Goal: Task Accomplishment & Management: Manage account settings

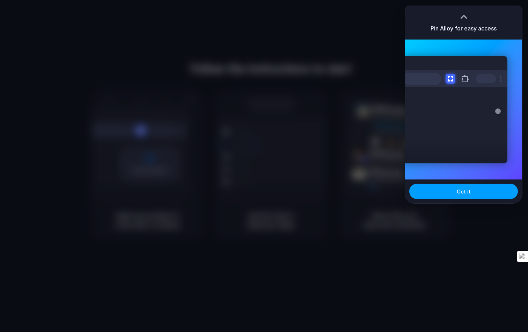
click at [465, 192] on span "Got it" at bounding box center [464, 191] width 14 height 7
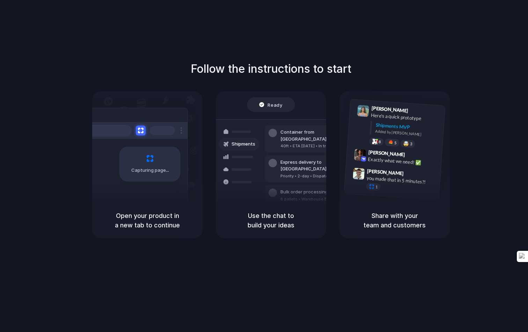
click at [115, 158] on div "Capturing page" at bounding box center [135, 161] width 106 height 107
click at [90, 151] on div "Follow the instructions to start Capturing page Open your product in a new tab …" at bounding box center [271, 149] width 528 height 178
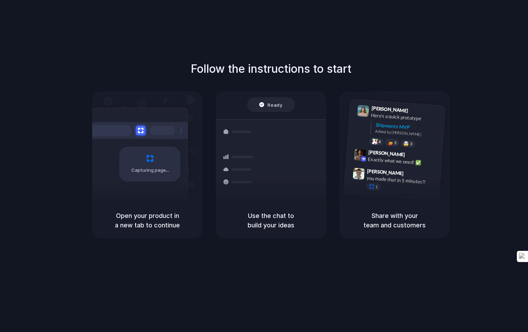
click at [277, 104] on span "Ready" at bounding box center [275, 104] width 15 height 7
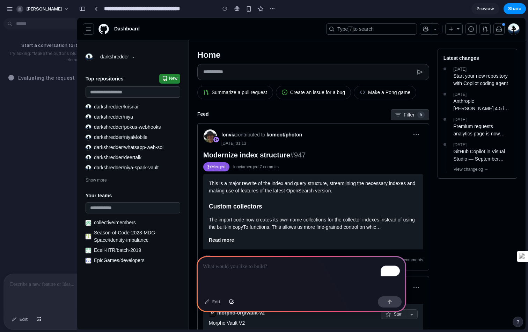
click at [255, 281] on div "To enrich screen reader interactions, please activate Accessibility in Grammarl…" at bounding box center [302, 274] width 210 height 37
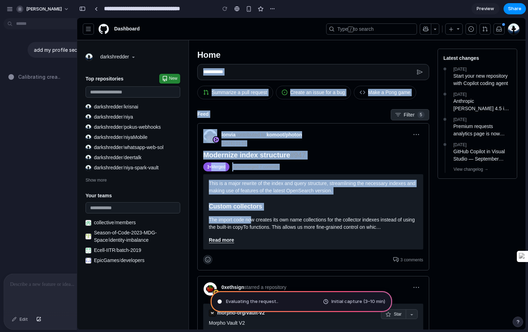
drag, startPoint x: 252, startPoint y: 218, endPoint x: 210, endPoint y: 82, distance: 142.6
click at [326, 187] on p "This is a major rewrite of the index and query structure, streamlining the nece…" at bounding box center [313, 187] width 209 height 15
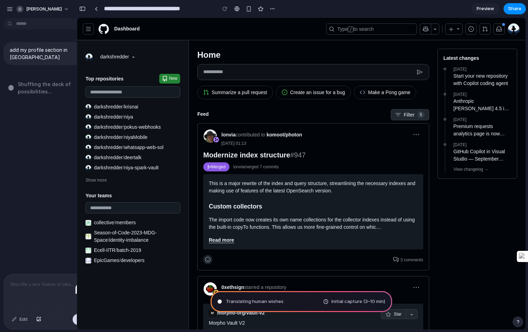
drag, startPoint x: 0, startPoint y: 129, endPoint x: 48, endPoint y: 151, distance: 52.9
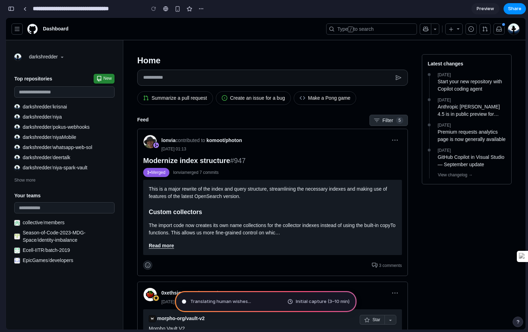
click at [11, 9] on div "button" at bounding box center [11, 8] width 6 height 5
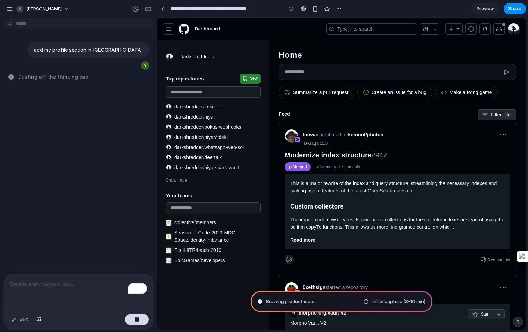
click at [23, 27] on html "**********" at bounding box center [264, 166] width 528 height 332
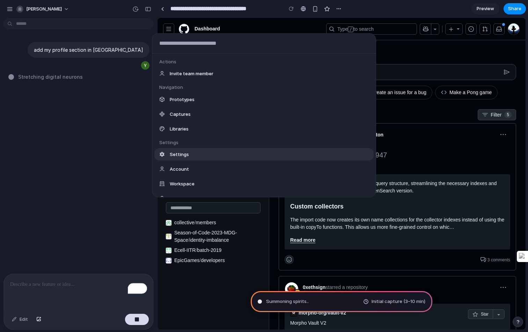
click at [181, 150] on div "Settings" at bounding box center [263, 154] width 219 height 13
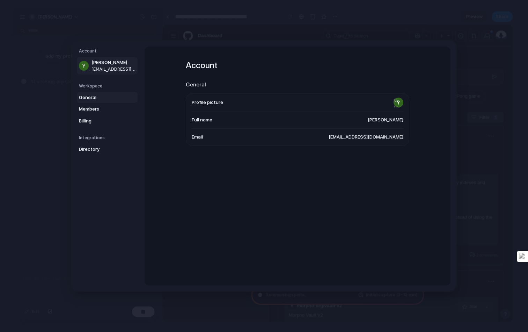
click at [91, 101] on link "General" at bounding box center [107, 97] width 61 height 11
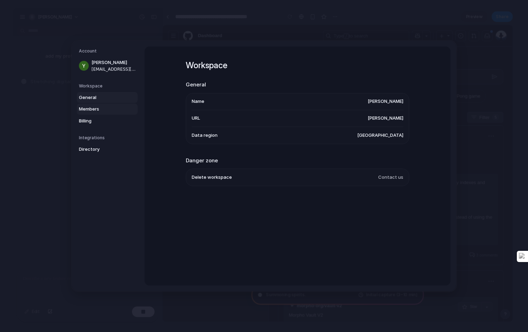
click at [89, 110] on span "Members" at bounding box center [101, 109] width 45 height 7
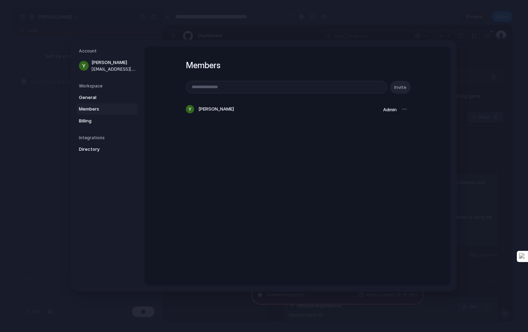
click at [90, 127] on nav "Account [PERSON_NAME] [EMAIL_ADDRESS][DOMAIN_NAME] Workspace General Members Bi…" at bounding box center [108, 166] width 73 height 250
click at [92, 123] on span "Billing" at bounding box center [101, 120] width 45 height 7
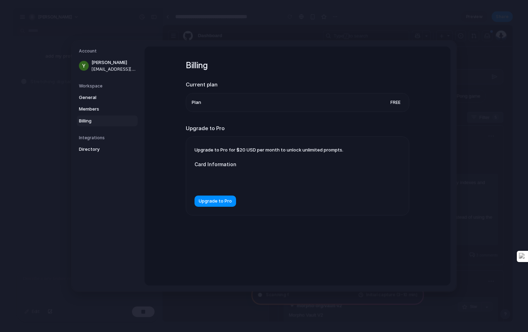
click at [95, 139] on h5 "Integrations" at bounding box center [108, 138] width 59 height 6
click at [96, 135] on h5 "Integrations" at bounding box center [108, 138] width 59 height 6
click at [93, 147] on span "Directory" at bounding box center [101, 149] width 45 height 7
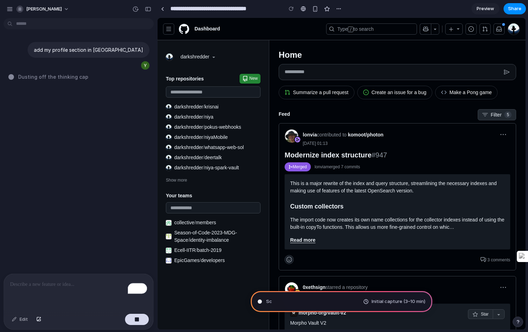
click at [392, 303] on span "Initial capture (3–10 min)" at bounding box center [399, 301] width 54 height 7
click at [17, 320] on div "Edit" at bounding box center [19, 318] width 23 height 11
click at [138, 318] on div "button" at bounding box center [137, 319] width 5 height 5
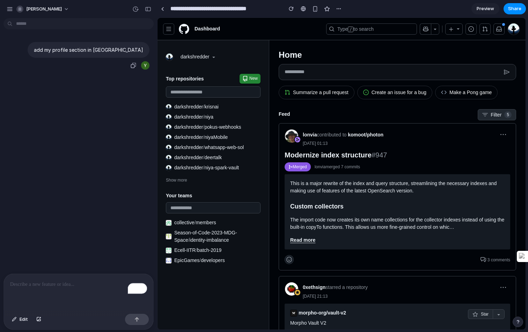
click at [89, 46] on p "add my profile section in [GEOGRAPHIC_DATA]" at bounding box center [88, 49] width 109 height 7
copy div "add my profile section in [GEOGRAPHIC_DATA]"
click at [68, 284] on p "To enrich screen reader interactions, please activate Accessibility in Grammarl…" at bounding box center [78, 284] width 137 height 8
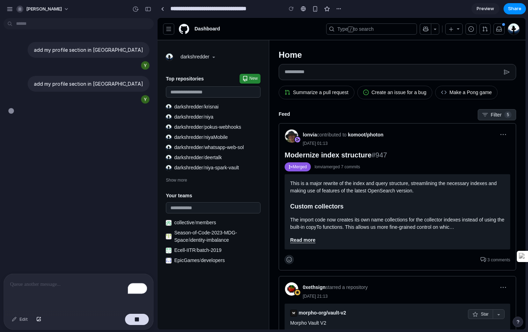
click at [487, 7] on span "Preview" at bounding box center [485, 8] width 17 height 7
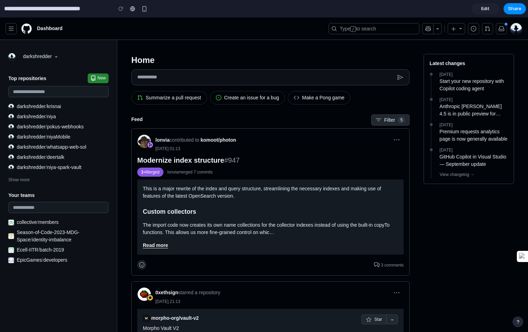
click at [486, 10] on span "Edit" at bounding box center [485, 8] width 8 height 7
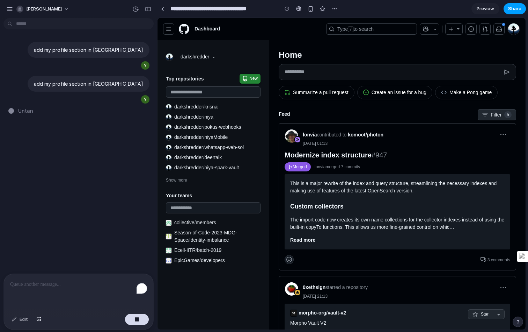
click at [512, 14] on button "Share" at bounding box center [515, 8] width 22 height 11
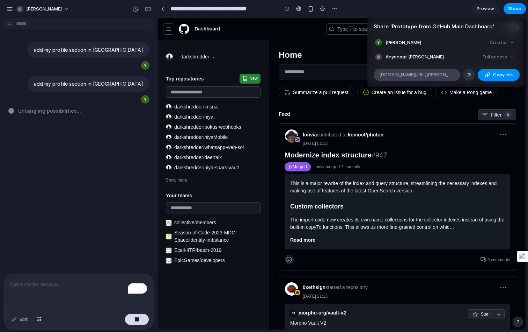
click at [427, 74] on span "[DOMAIN_NAME][URL][PERSON_NAME]" at bounding box center [416, 74] width 75 height 7
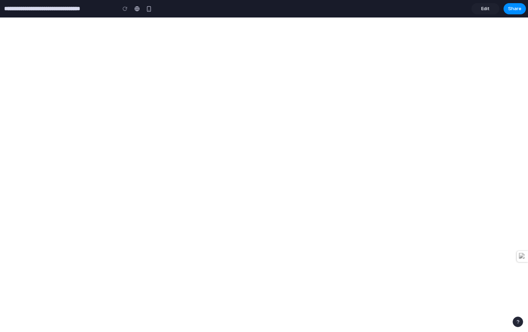
type input "**********"
